Goal: Entertainment & Leisure: Consume media (video, audio)

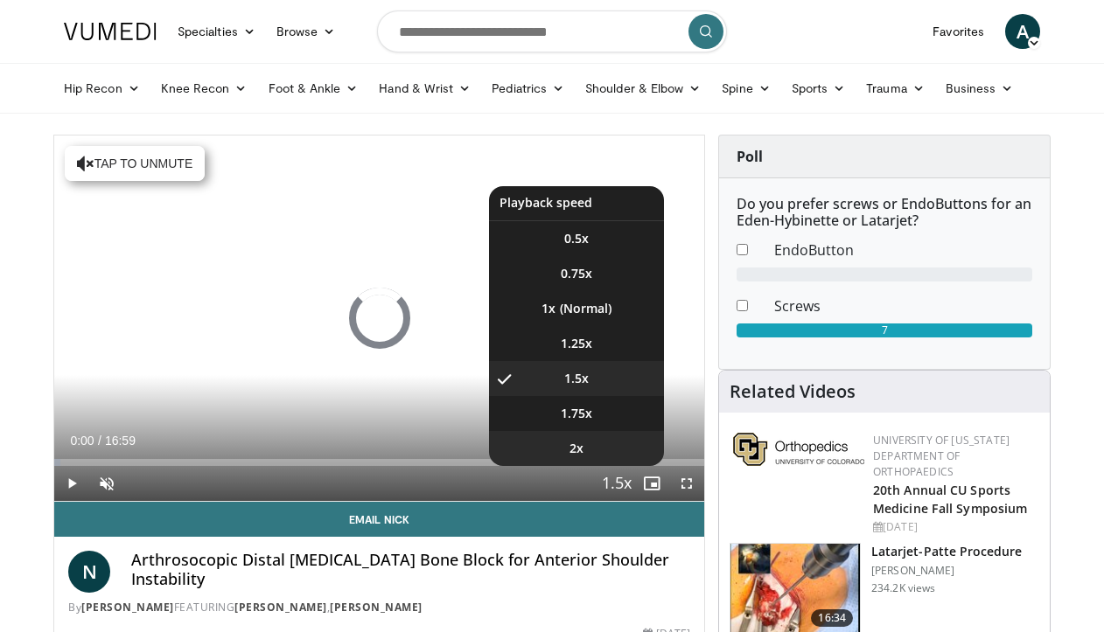
click at [615, 445] on li "2x" at bounding box center [576, 448] width 175 height 35
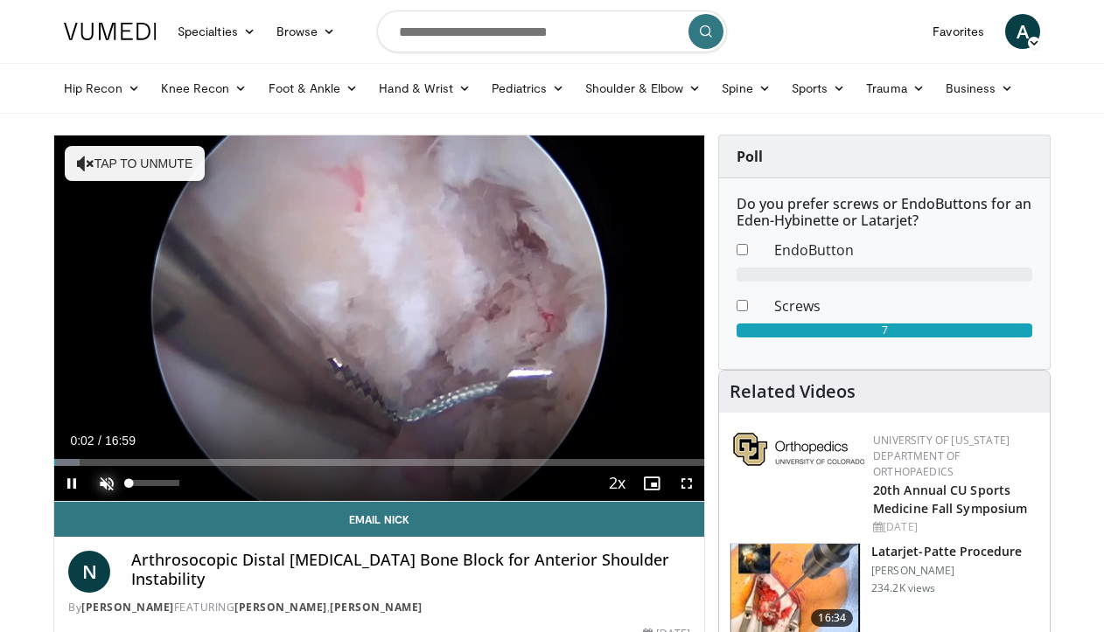
click at [104, 490] on span "Video Player" at bounding box center [106, 483] width 35 height 35
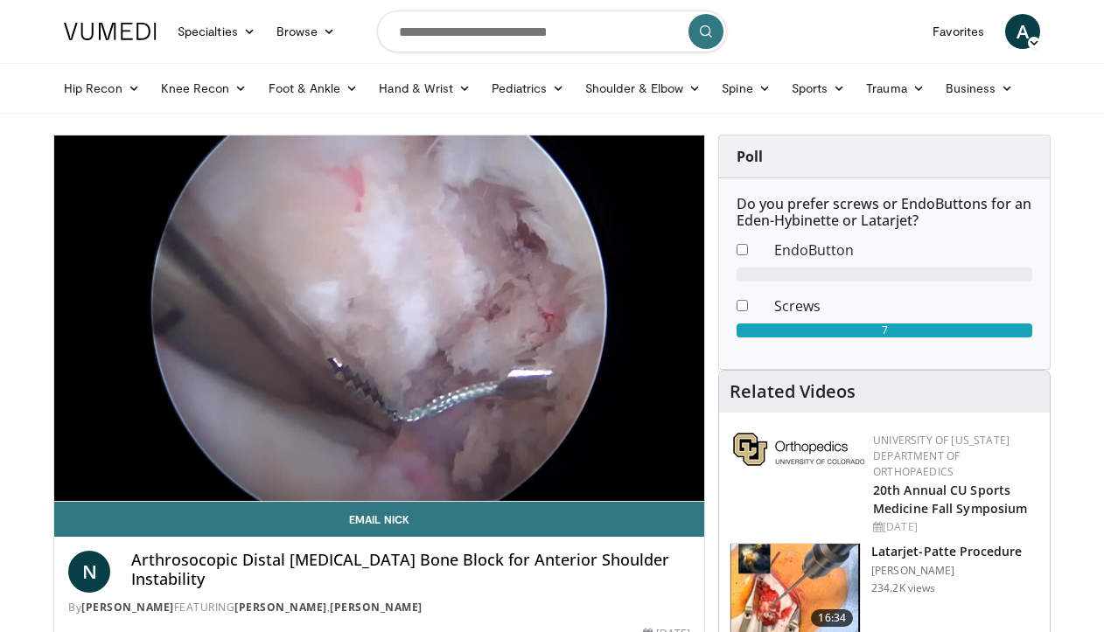
scroll to position [343, 0]
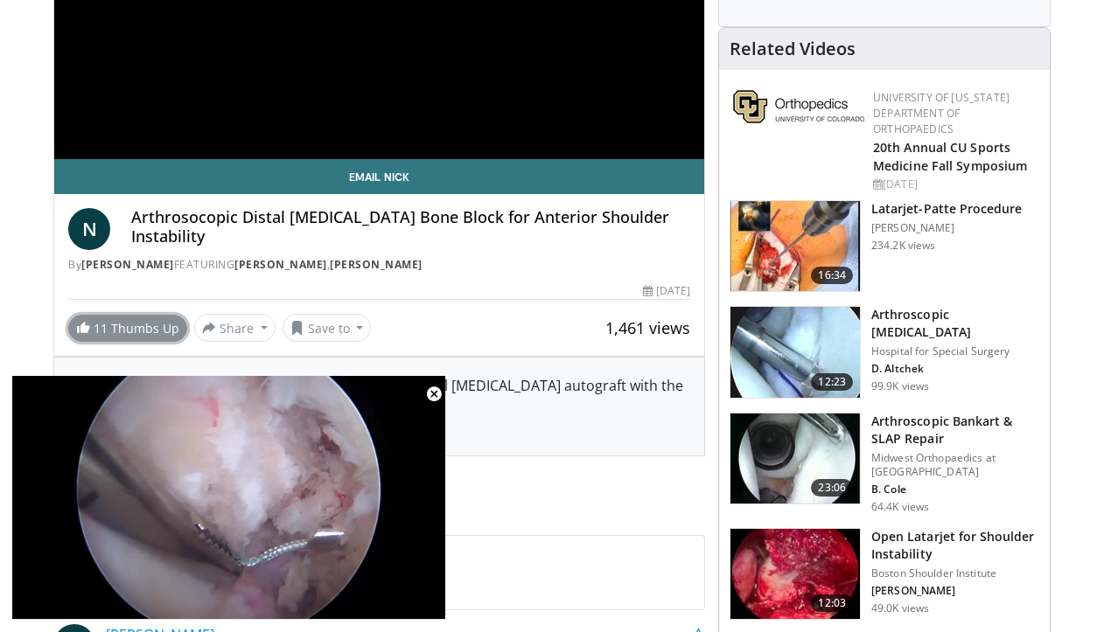
click at [146, 326] on link "11 Thumbs Up" at bounding box center [127, 328] width 119 height 27
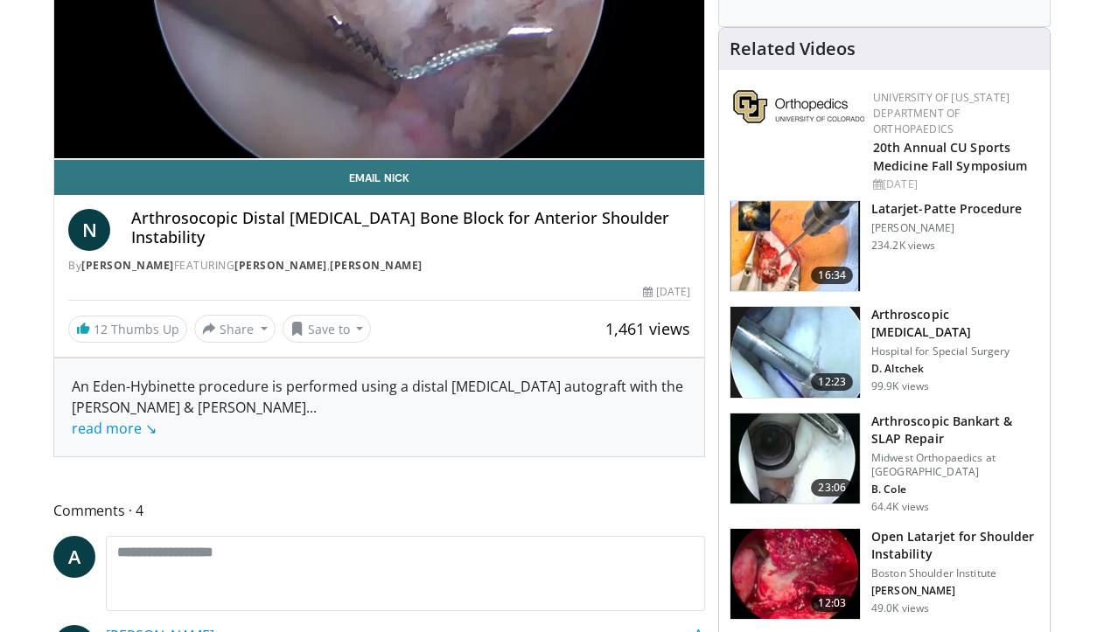
scroll to position [0, 0]
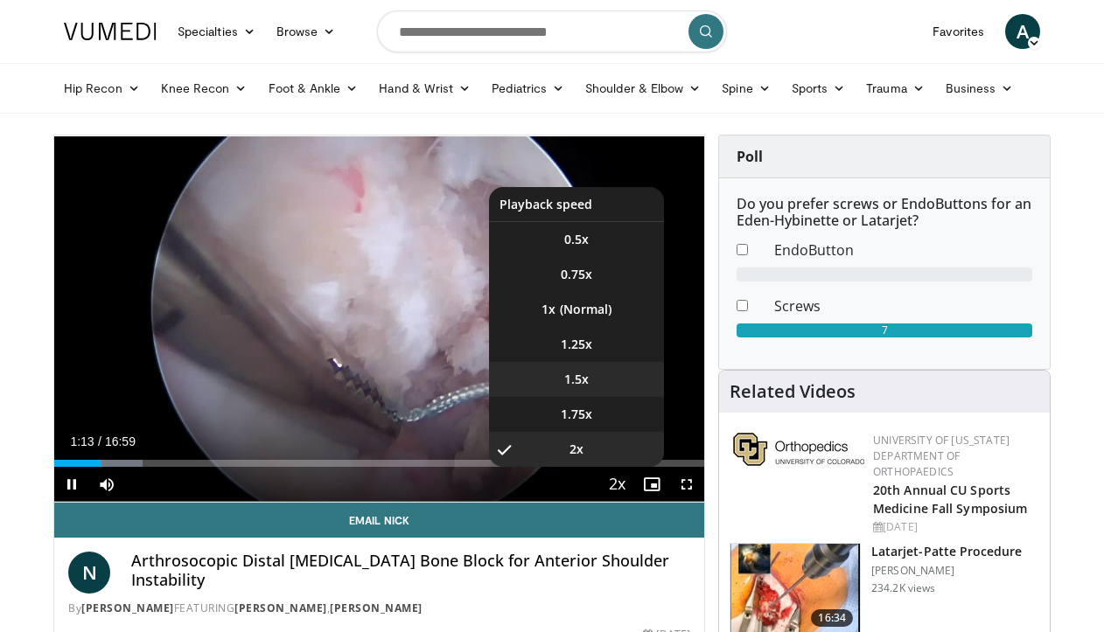
click at [596, 367] on li "1.5x" at bounding box center [576, 379] width 175 height 35
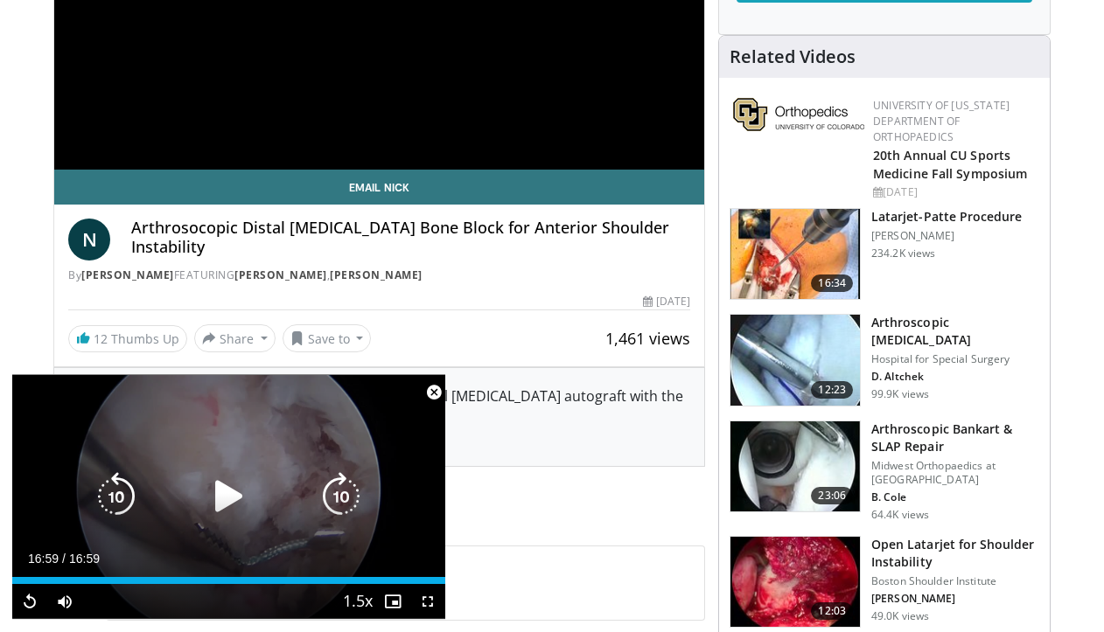
scroll to position [351, 0]
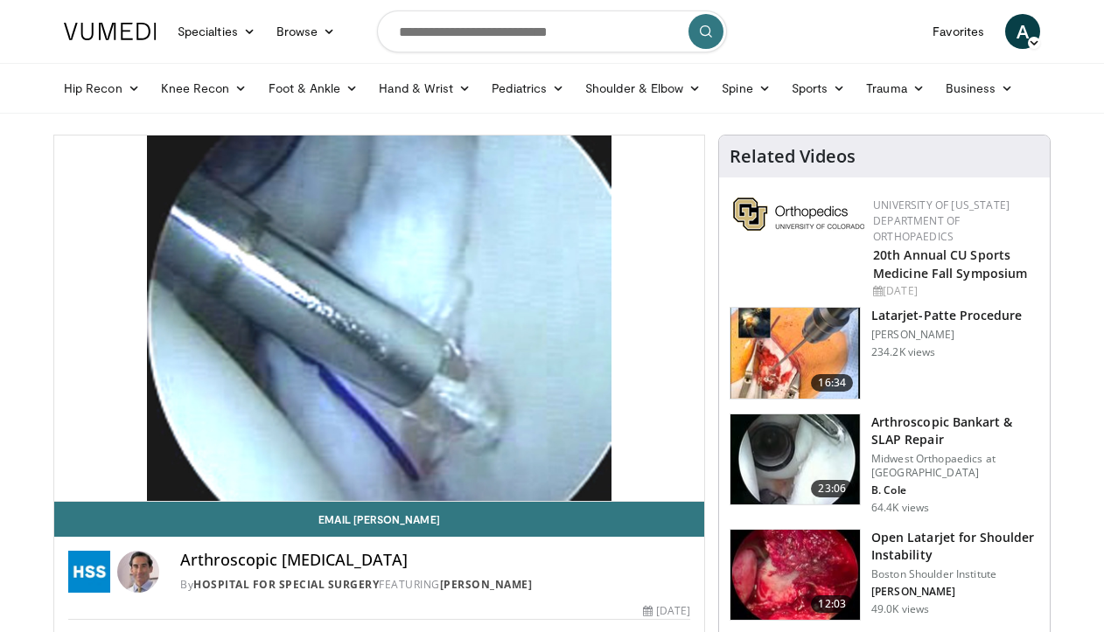
click at [478, 386] on div "10 seconds Tap to unmute" at bounding box center [379, 319] width 650 height 366
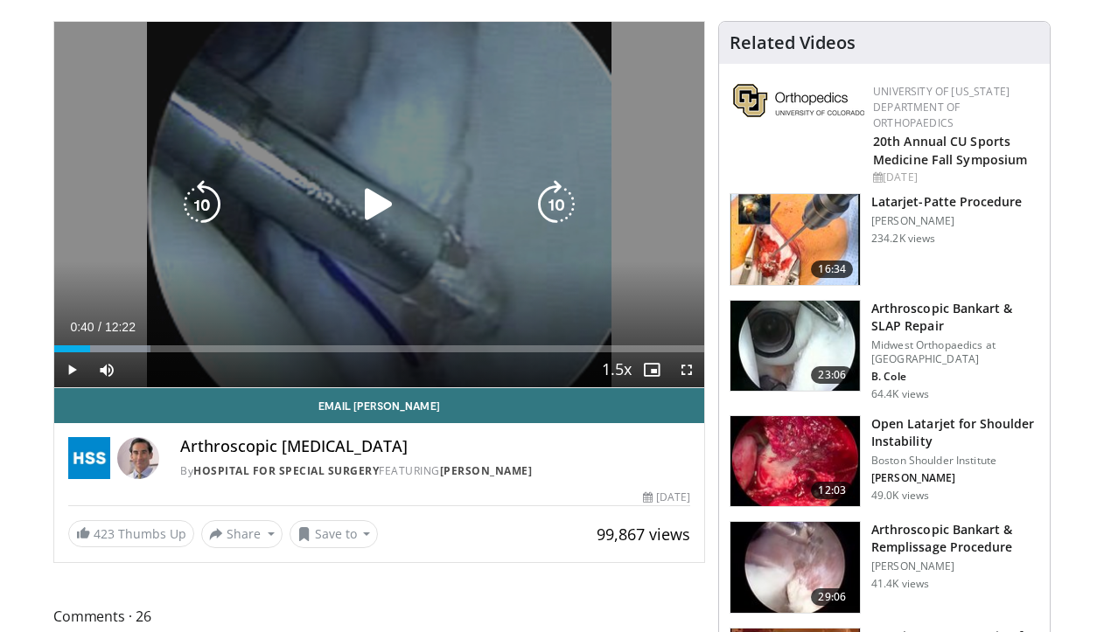
scroll to position [124, 0]
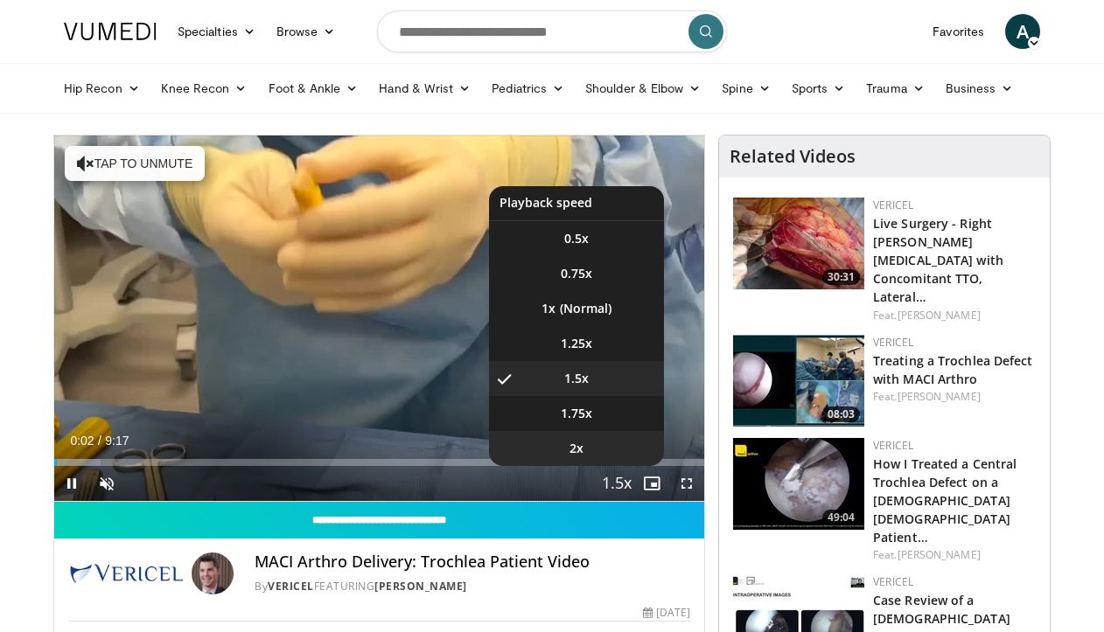
click at [593, 453] on li "2x" at bounding box center [576, 448] width 175 height 35
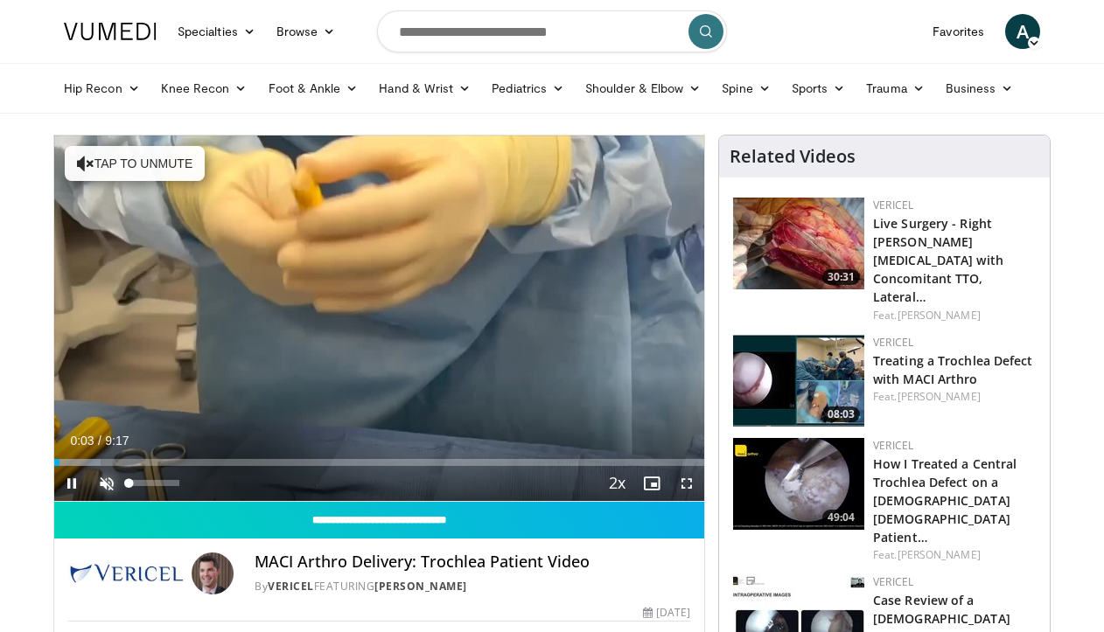
click at [108, 485] on span "Video Player" at bounding box center [106, 483] width 35 height 35
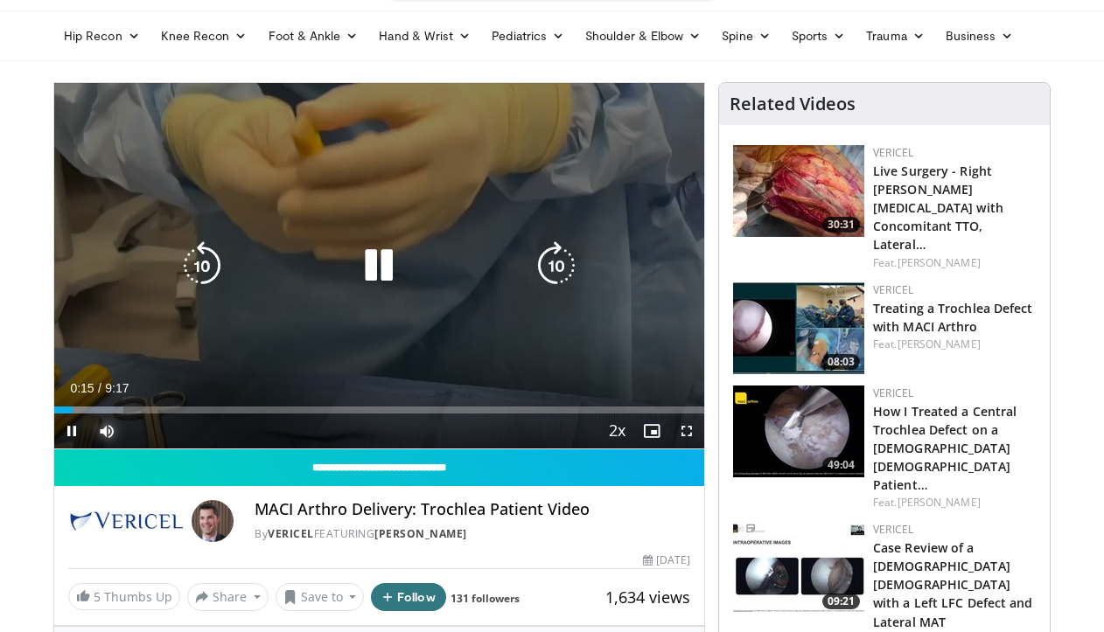
scroll to position [59, 0]
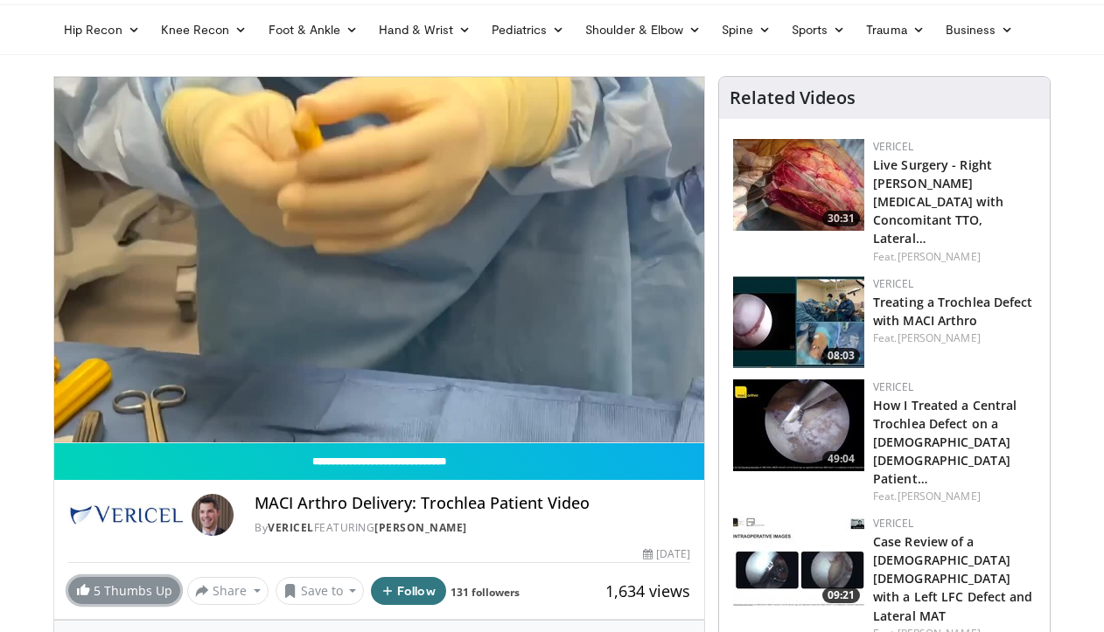
click at [86, 603] on link "5 Thumbs Up" at bounding box center [124, 590] width 112 height 27
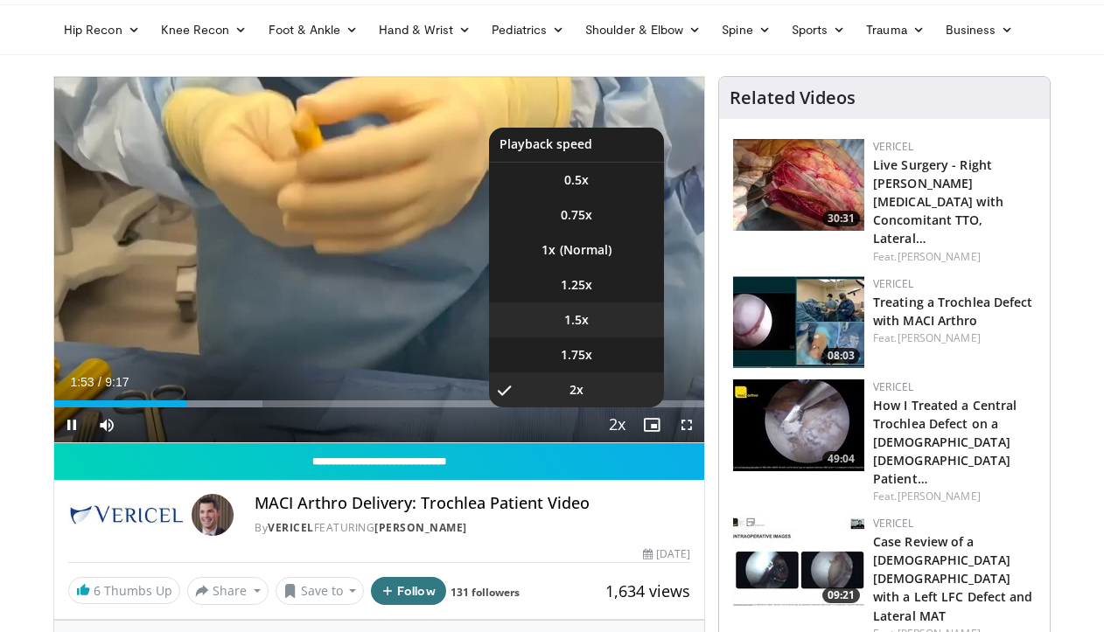
click at [615, 322] on li "1.5x" at bounding box center [576, 320] width 175 height 35
click at [608, 390] on li "2x" at bounding box center [576, 390] width 175 height 35
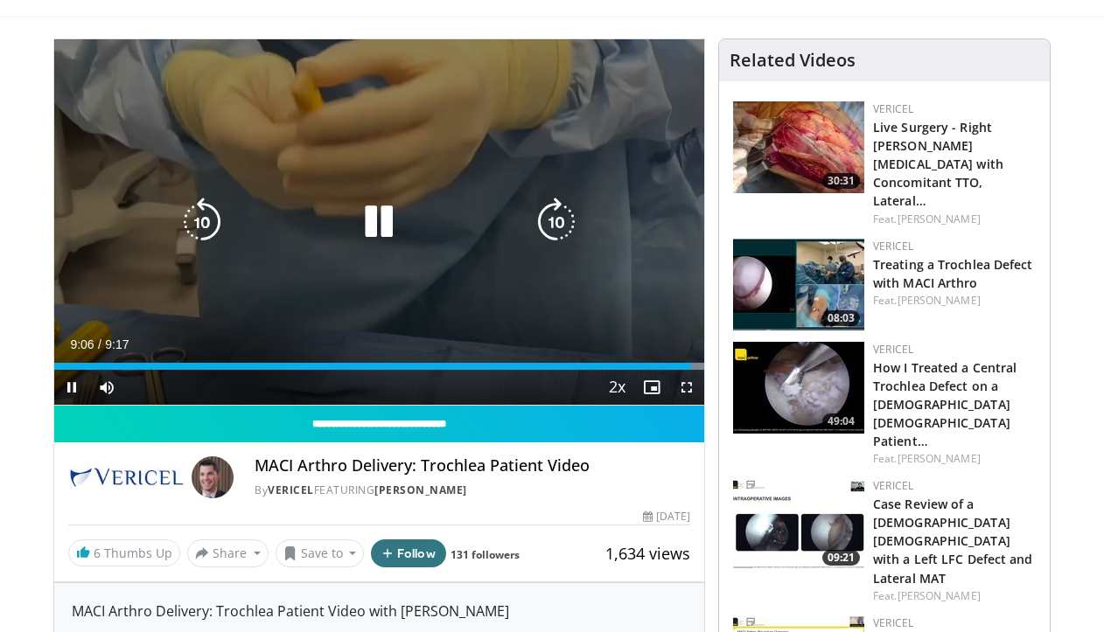
scroll to position [46, 0]
